Goal: Information Seeking & Learning: Learn about a topic

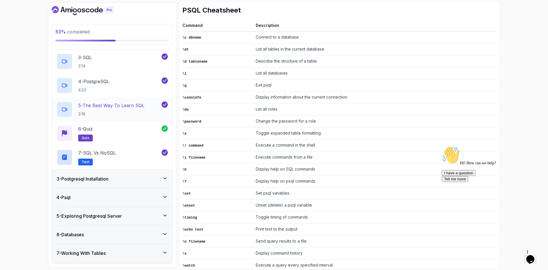
scroll to position [86, 0]
click at [103, 180] on h3 "3 - Postgresql Installation" at bounding box center [83, 178] width 52 height 7
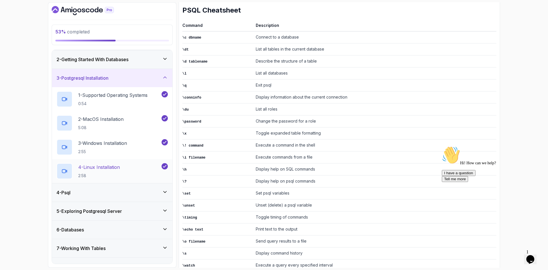
scroll to position [29, 0]
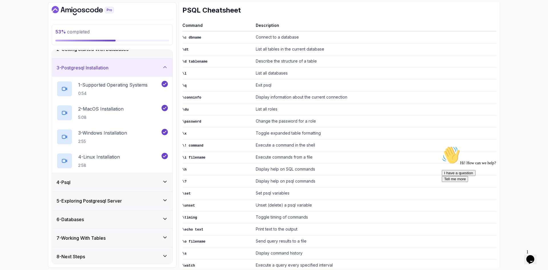
click at [115, 201] on h3 "5 - Exploring Postgresql Server" at bounding box center [89, 200] width 65 height 7
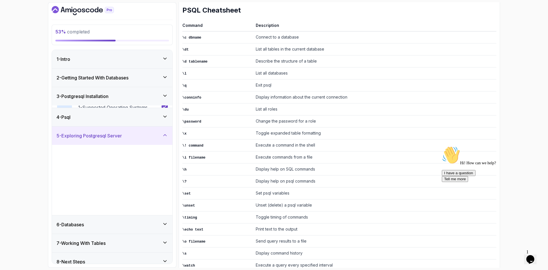
scroll to position [7, 0]
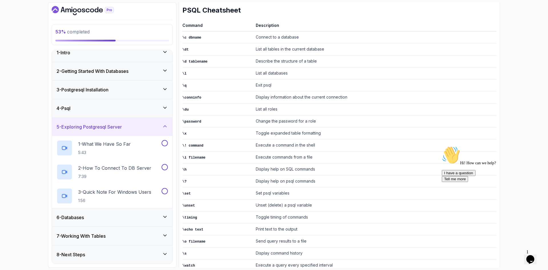
click at [102, 115] on div "4 - Psql" at bounding box center [112, 108] width 120 height 18
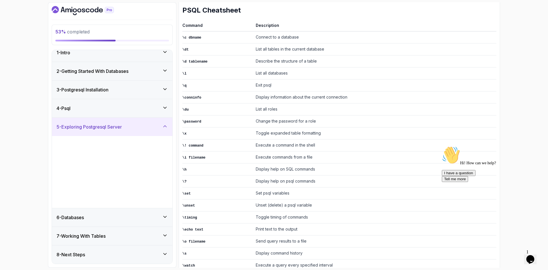
scroll to position [0, 0]
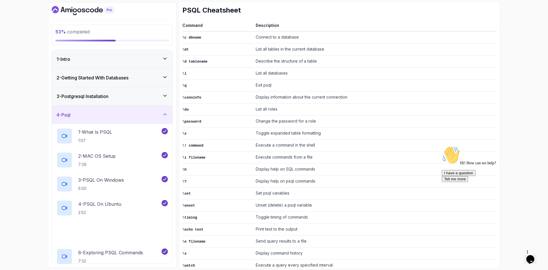
click at [102, 115] on div "4 - Psql" at bounding box center [112, 114] width 111 height 7
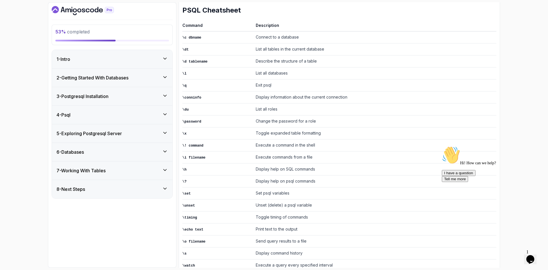
click at [106, 134] on h3 "5 - Exploring Postgresql Server" at bounding box center [89, 133] width 65 height 7
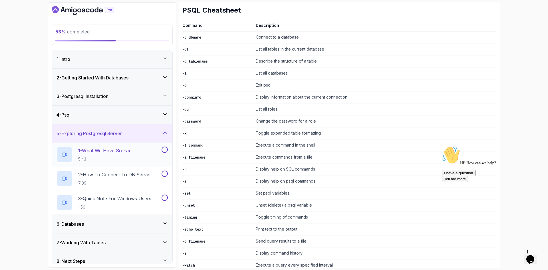
click at [115, 154] on p "1 - What We Have So Far" at bounding box center [104, 150] width 53 height 7
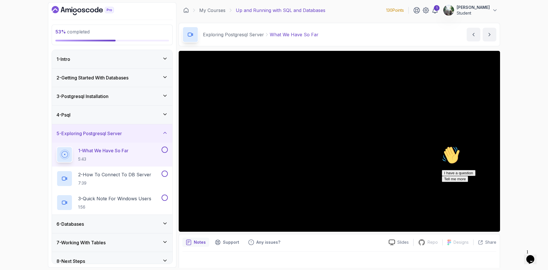
click at [442, 146] on icon "Chat attention grabber" at bounding box center [442, 146] width 0 height 0
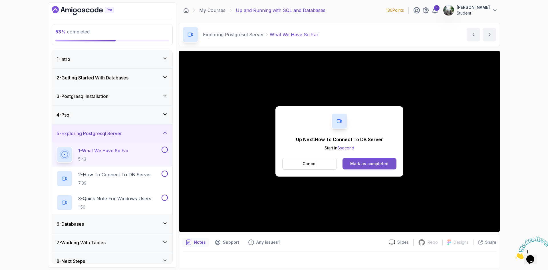
click at [368, 162] on div "Mark as completed" at bounding box center [369, 164] width 38 height 6
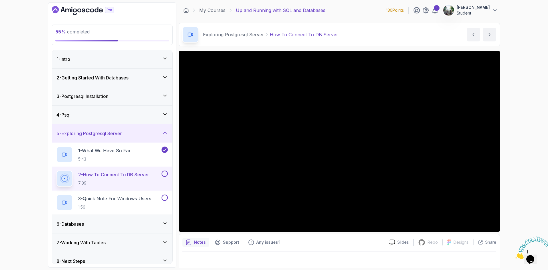
scroll to position [7, 0]
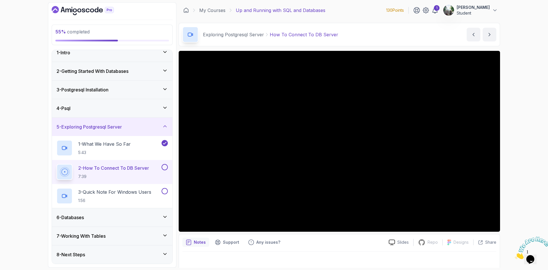
click at [123, 224] on div "6 - Databases" at bounding box center [112, 217] width 120 height 18
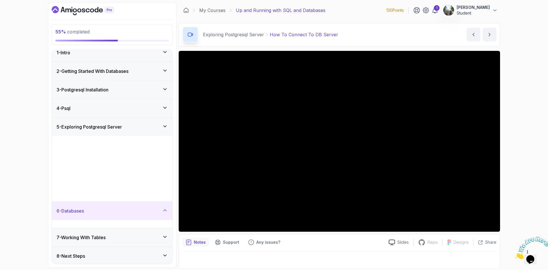
scroll to position [0, 0]
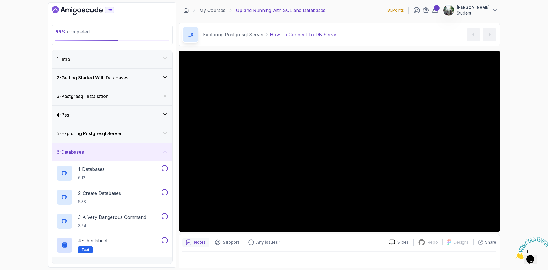
click at [120, 156] on div "6 - Databases" at bounding box center [112, 152] width 120 height 18
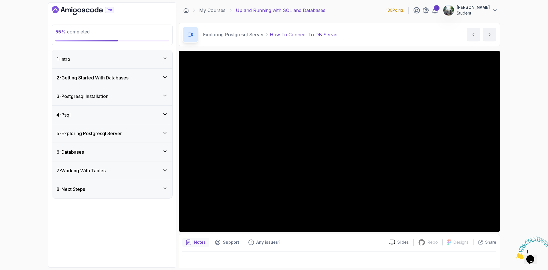
click at [119, 172] on div "7 - Working With Tables" at bounding box center [112, 170] width 111 height 7
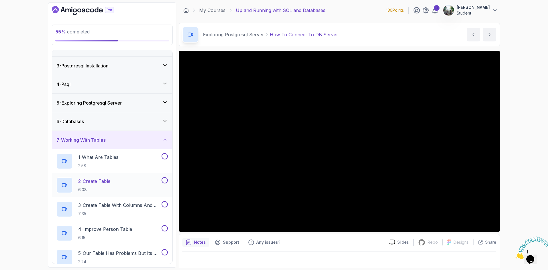
scroll to position [79, 0]
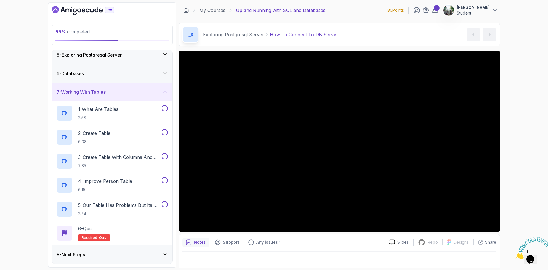
drag, startPoint x: 93, startPoint y: 96, endPoint x: 93, endPoint y: 99, distance: 2.9
click at [93, 96] on div "7 - Working With Tables" at bounding box center [112, 92] width 120 height 18
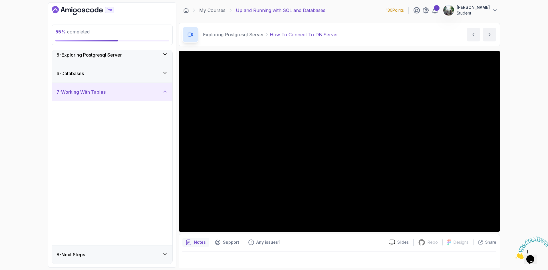
scroll to position [0, 0]
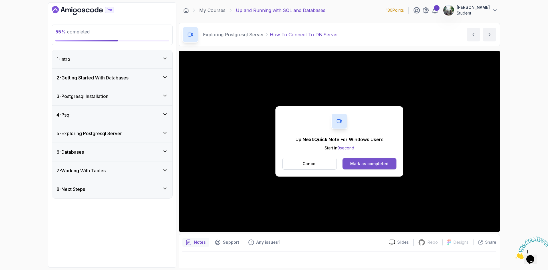
click at [357, 161] on div "Mark as completed" at bounding box center [369, 164] width 38 height 6
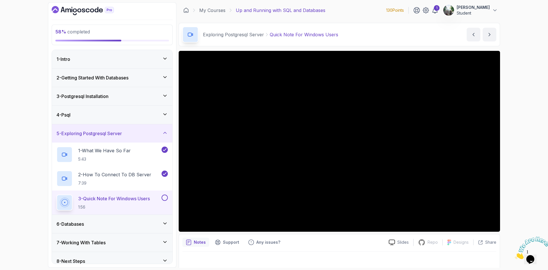
click at [165, 199] on button at bounding box center [165, 197] width 6 height 6
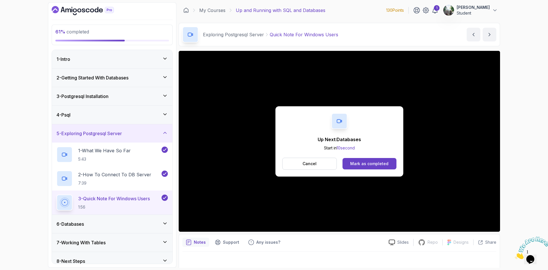
click at [161, 221] on div "6 - Databases" at bounding box center [112, 223] width 111 height 7
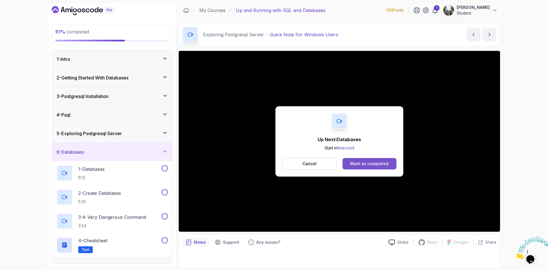
click at [370, 162] on div "Mark as completed" at bounding box center [369, 164] width 38 height 6
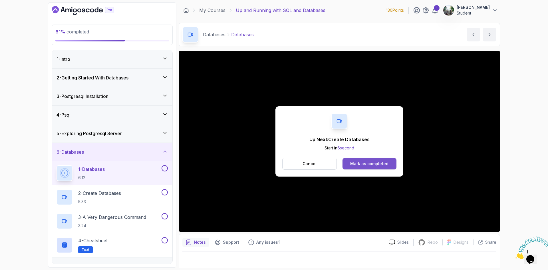
click at [364, 160] on button "Mark as completed" at bounding box center [370, 163] width 54 height 11
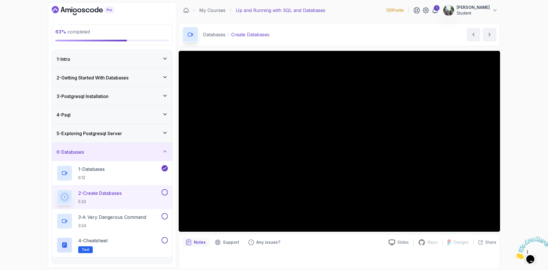
click at [351, 246] on div "Notes Support Any issues?" at bounding box center [283, 242] width 202 height 9
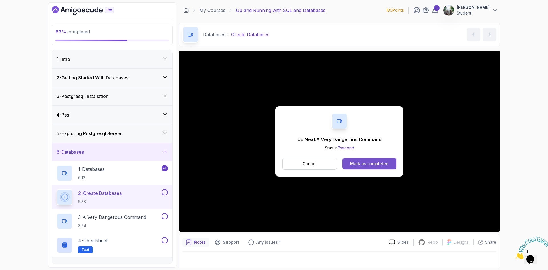
click at [381, 165] on div "Mark as completed" at bounding box center [369, 164] width 38 height 6
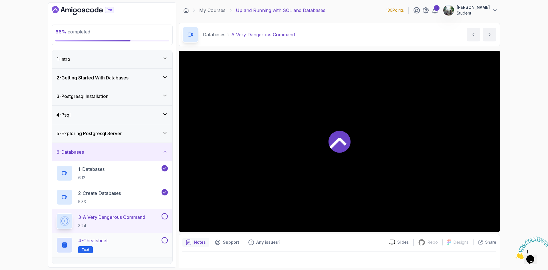
click at [128, 240] on div "4 - Cheatsheet Text" at bounding box center [109, 245] width 104 height 16
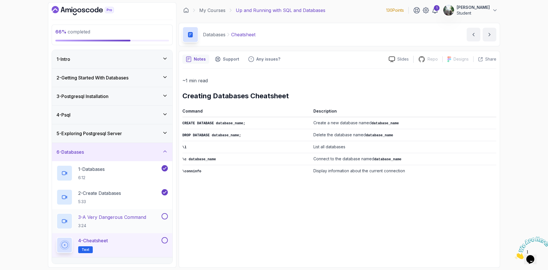
click at [131, 226] on p "3:24" at bounding box center [112, 226] width 68 height 6
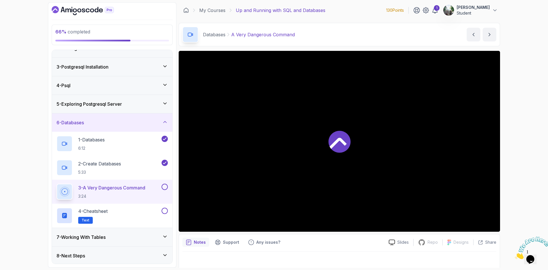
scroll to position [31, 0]
click at [141, 236] on div "7 - Working With Tables" at bounding box center [112, 235] width 111 height 7
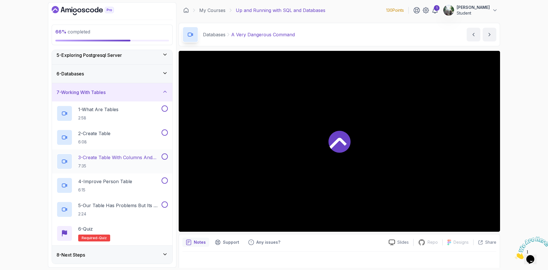
scroll to position [79, 0]
click at [133, 256] on div "8 - Next Steps" at bounding box center [112, 254] width 111 height 7
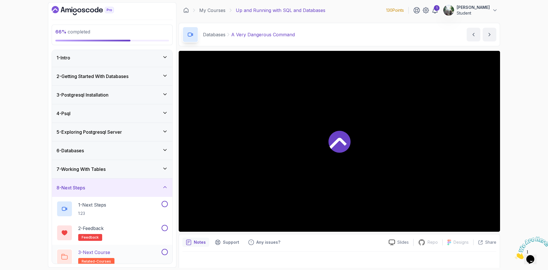
scroll to position [0, 0]
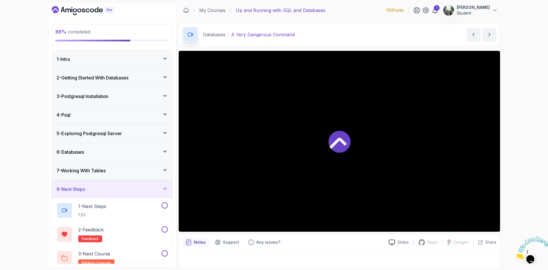
click at [112, 164] on div "7 - Working With Tables" at bounding box center [112, 170] width 120 height 18
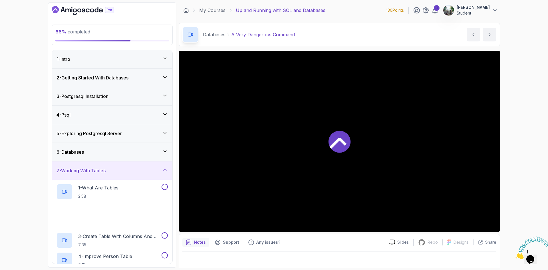
click at [110, 152] on div "6 - Databases" at bounding box center [112, 151] width 111 height 7
